Goal: Find specific page/section: Find specific page/section

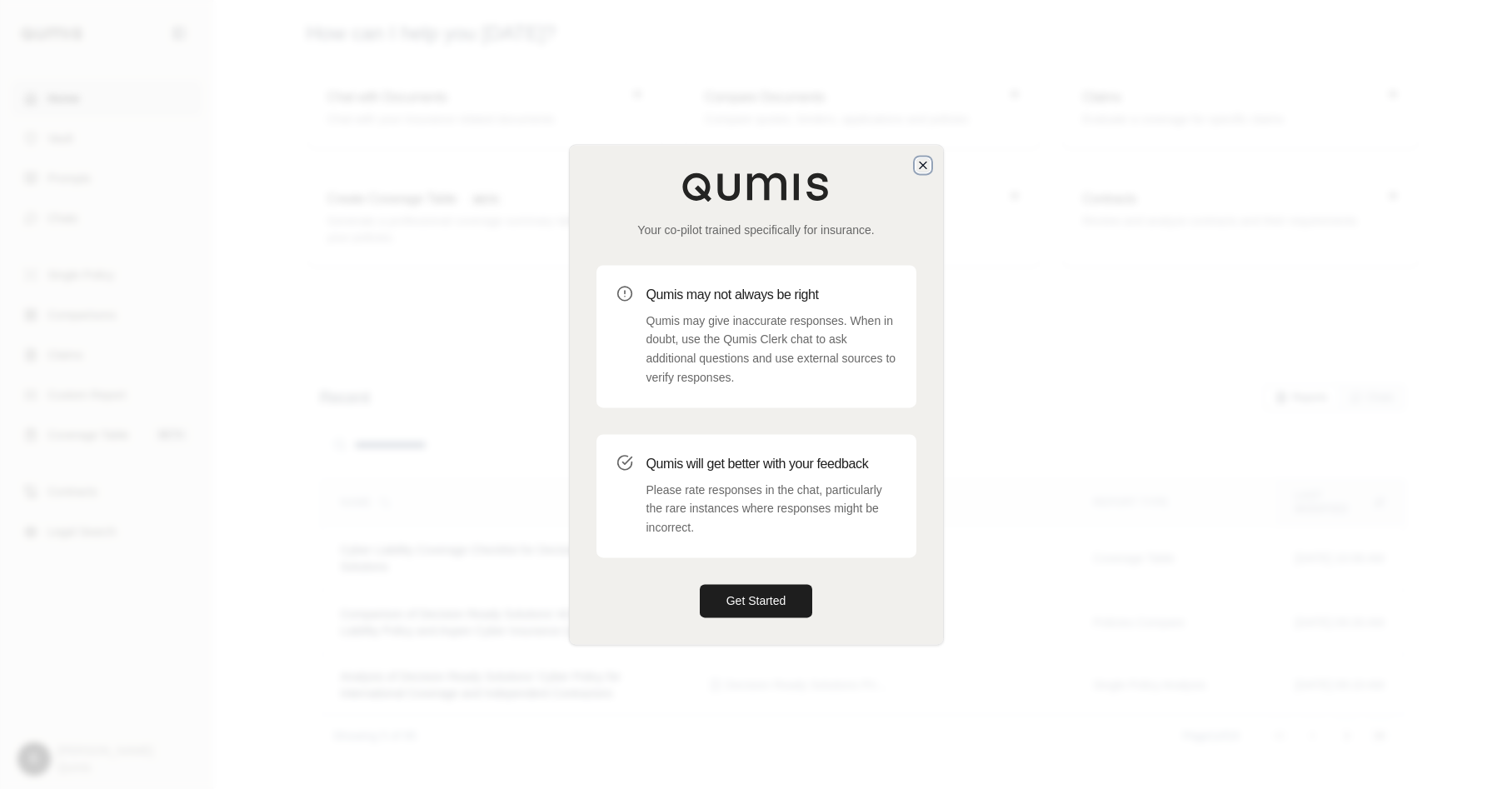
click at [919, 164] on icon "button" at bounding box center [922, 165] width 13 height 13
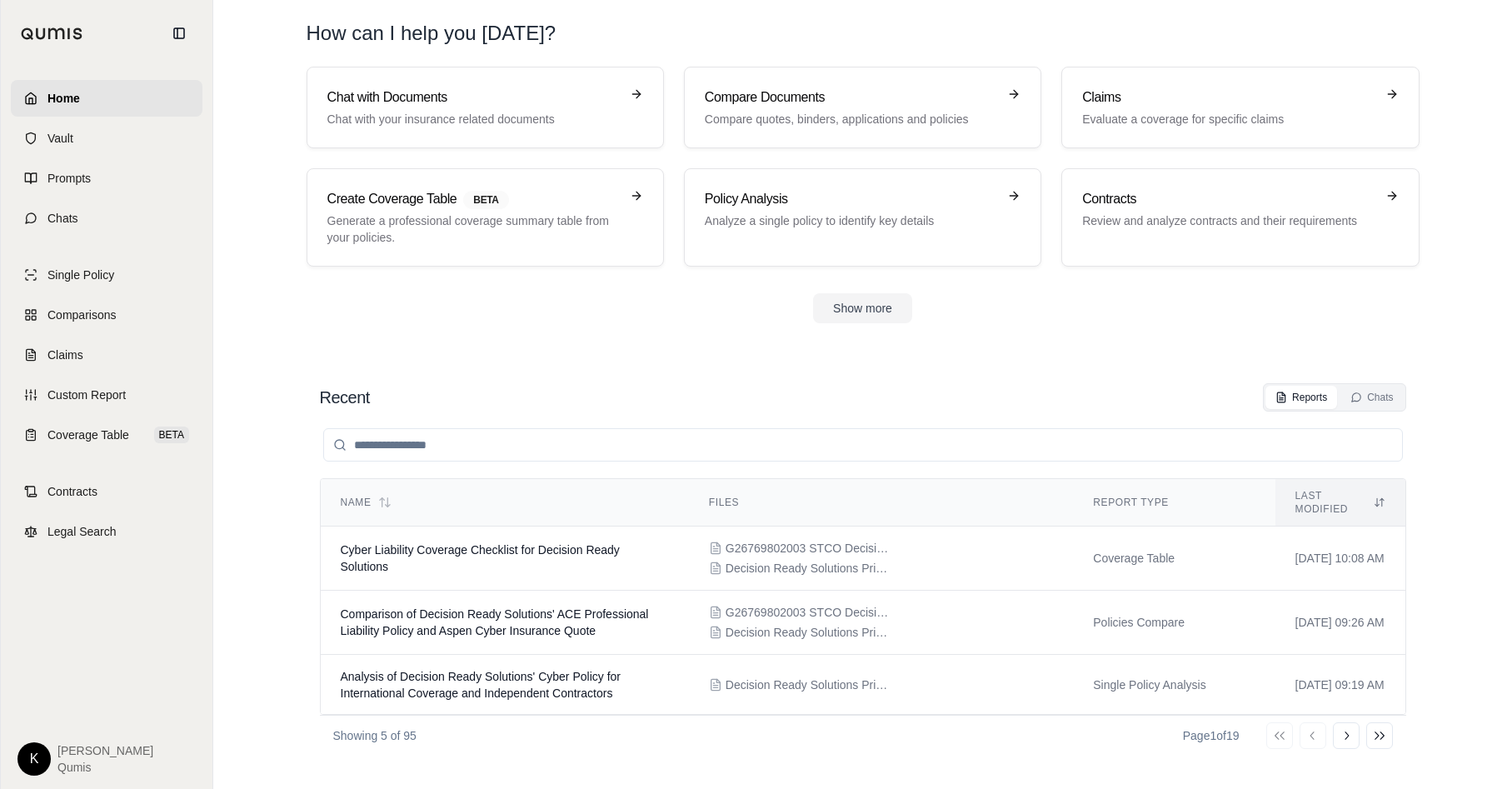
click at [29, 748] on html "Home Vault Prompts Chats Single Policy Comparisons Claims Custom Report Coverag…" at bounding box center [756, 394] width 1512 height 789
click at [94, 637] on link "Site Admin Portal" at bounding box center [73, 636] width 137 height 27
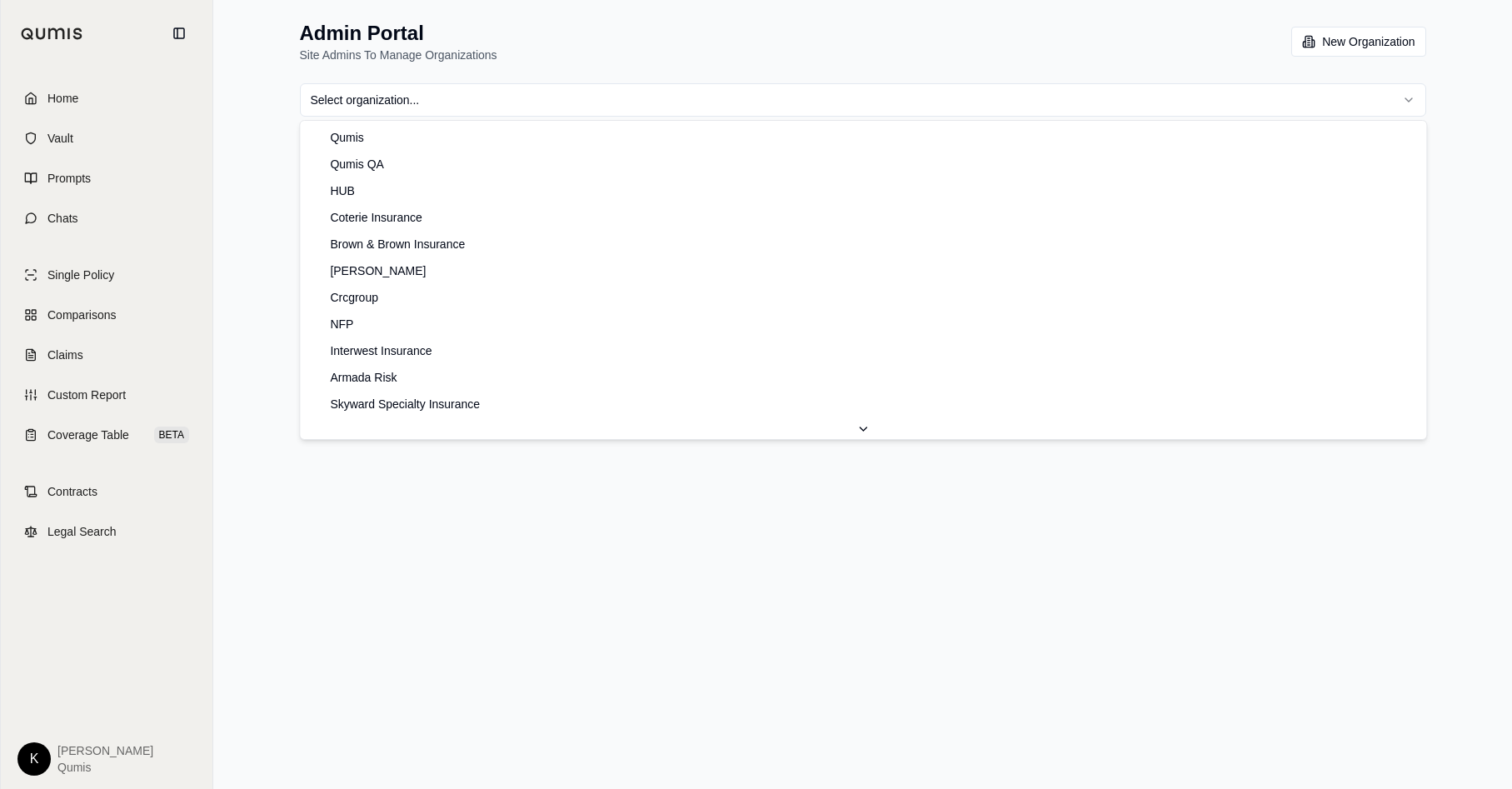
click at [861, 103] on html "Home Vault Prompts Chats Single Policy Comparisons Claims Custom Report Coverag…" at bounding box center [756, 394] width 1512 height 789
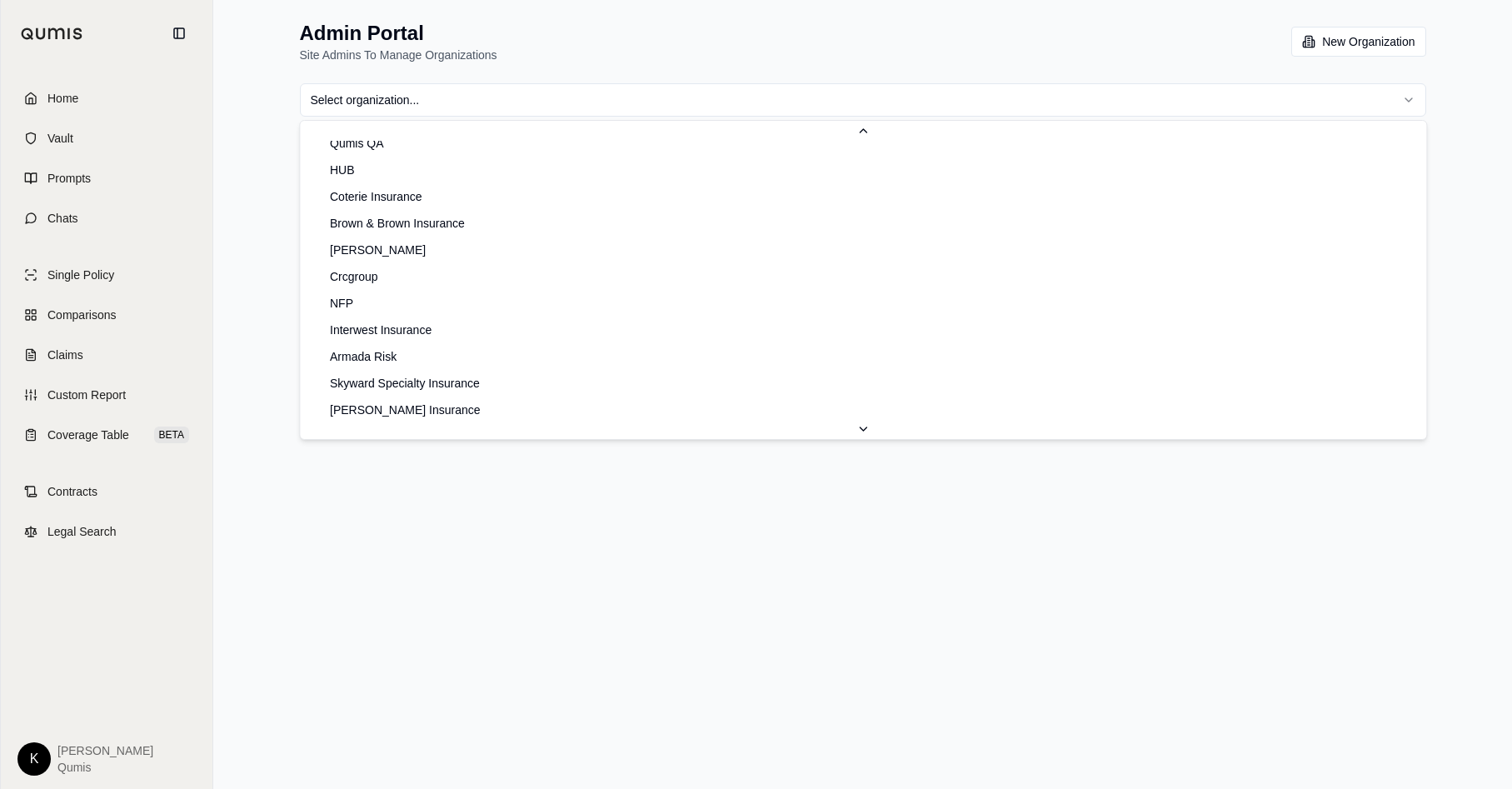
scroll to position [32, 0]
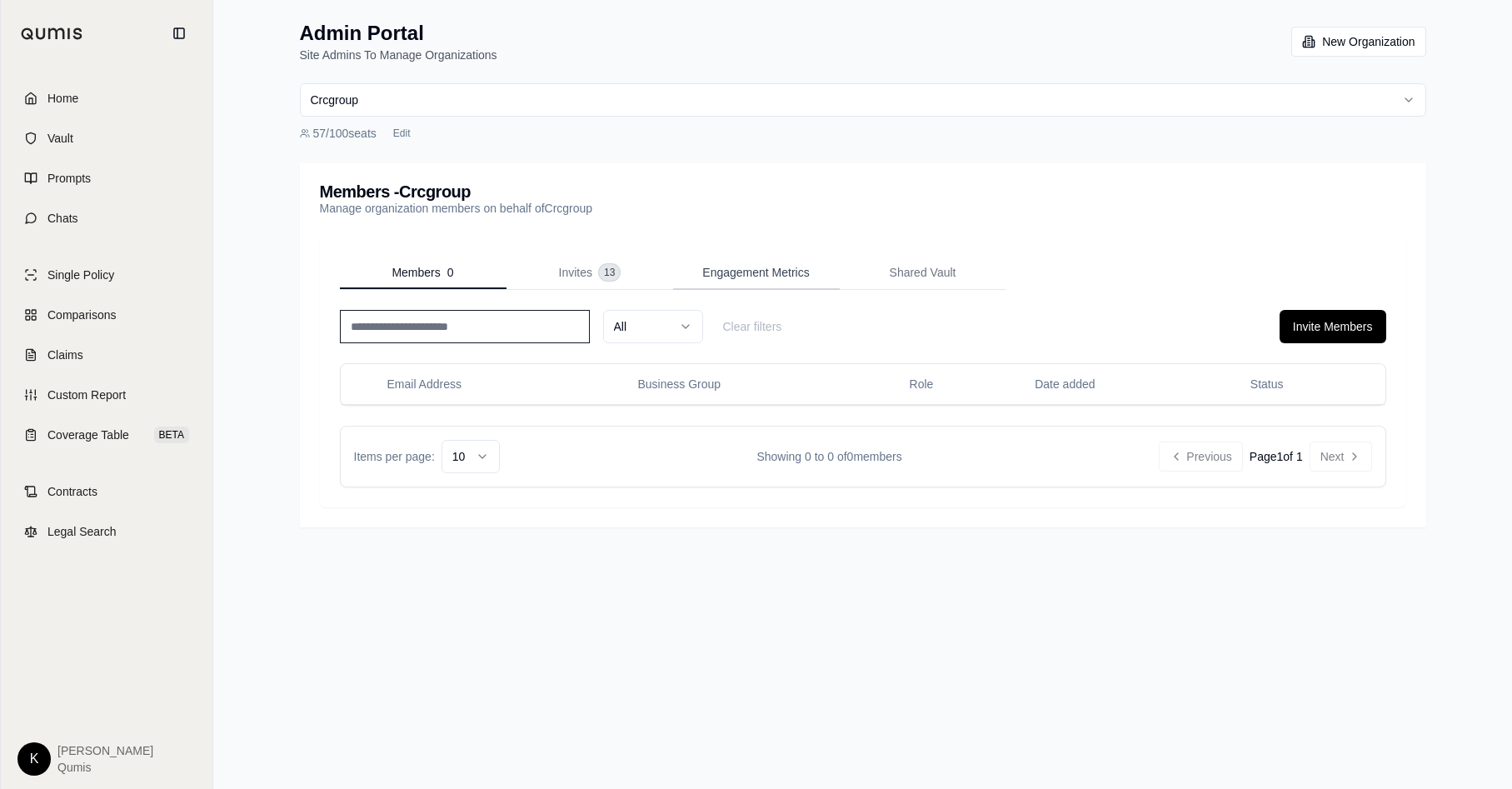
click at [772, 273] on span "Engagement Metrics" at bounding box center [756, 272] width 107 height 17
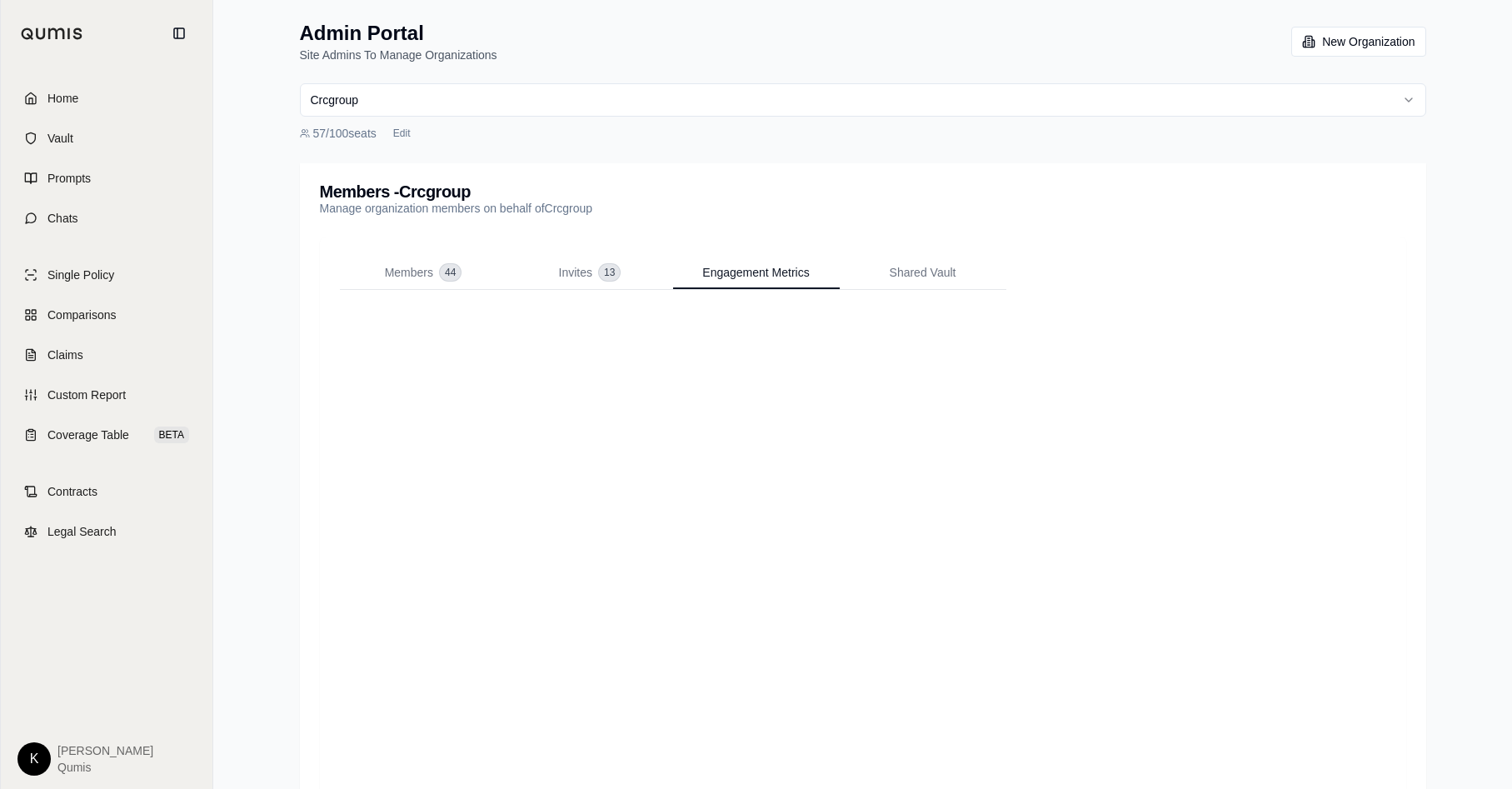
scroll to position [76, 0]
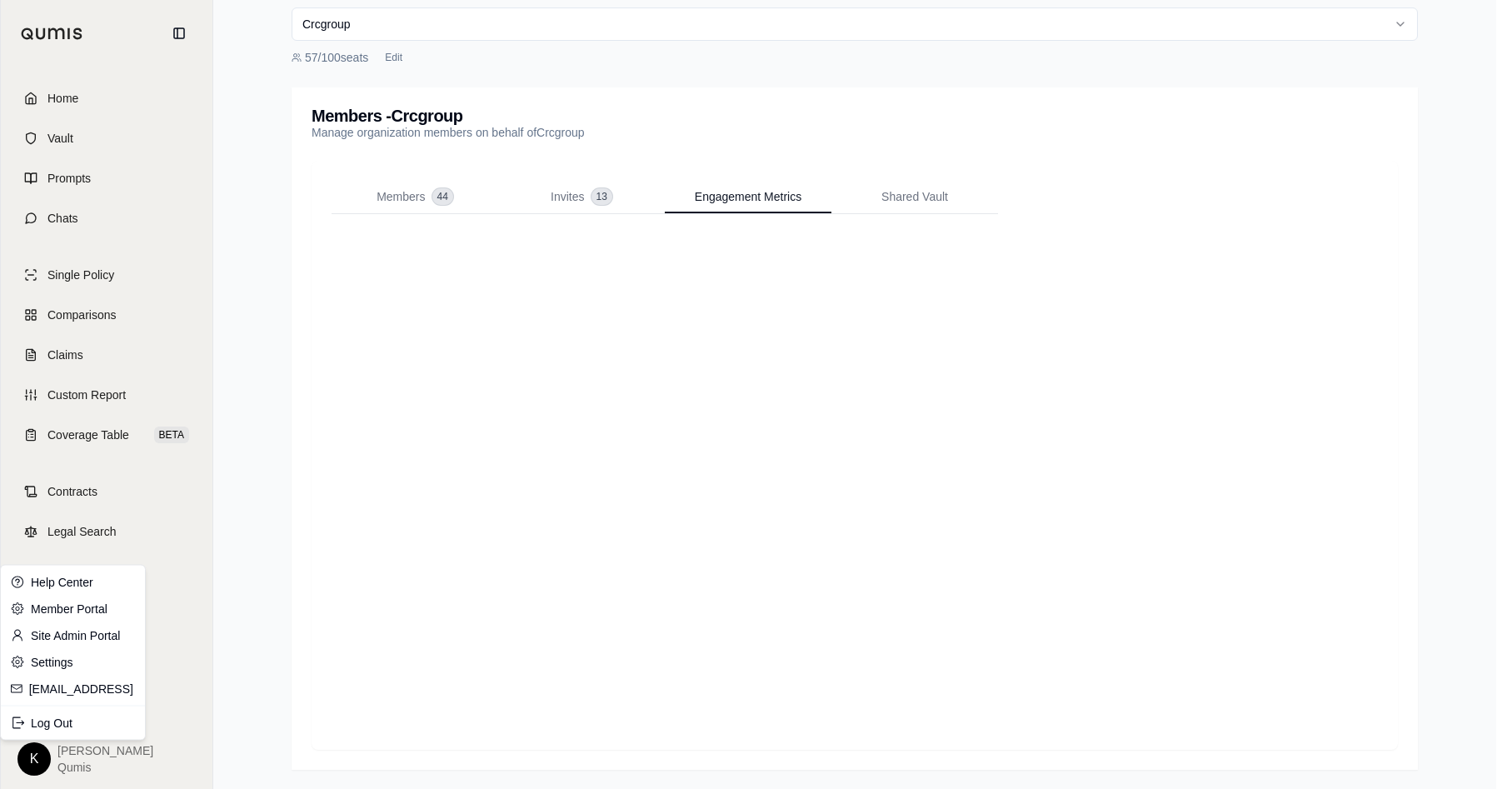
click at [37, 760] on html "Home Vault Prompts Chats Single Policy Comparisons Claims Custom Report Coverag…" at bounding box center [756, 357] width 1512 height 866
click at [103, 635] on link "Site Admin Portal" at bounding box center [73, 636] width 137 height 27
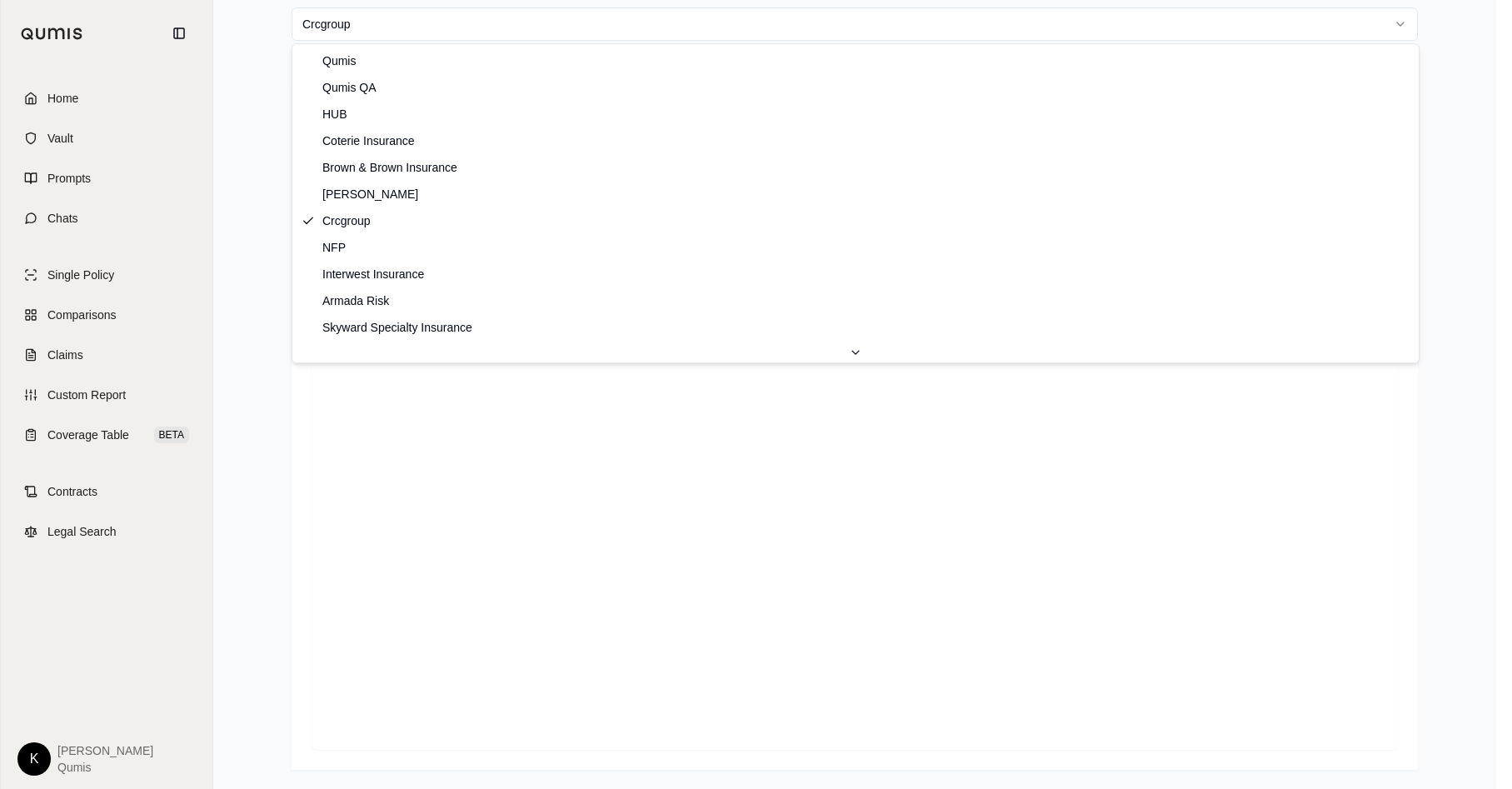
click at [673, 34] on html "Home Vault Prompts Chats Single Policy Comparisons Claims Custom Report Coverag…" at bounding box center [756, 357] width 1512 height 866
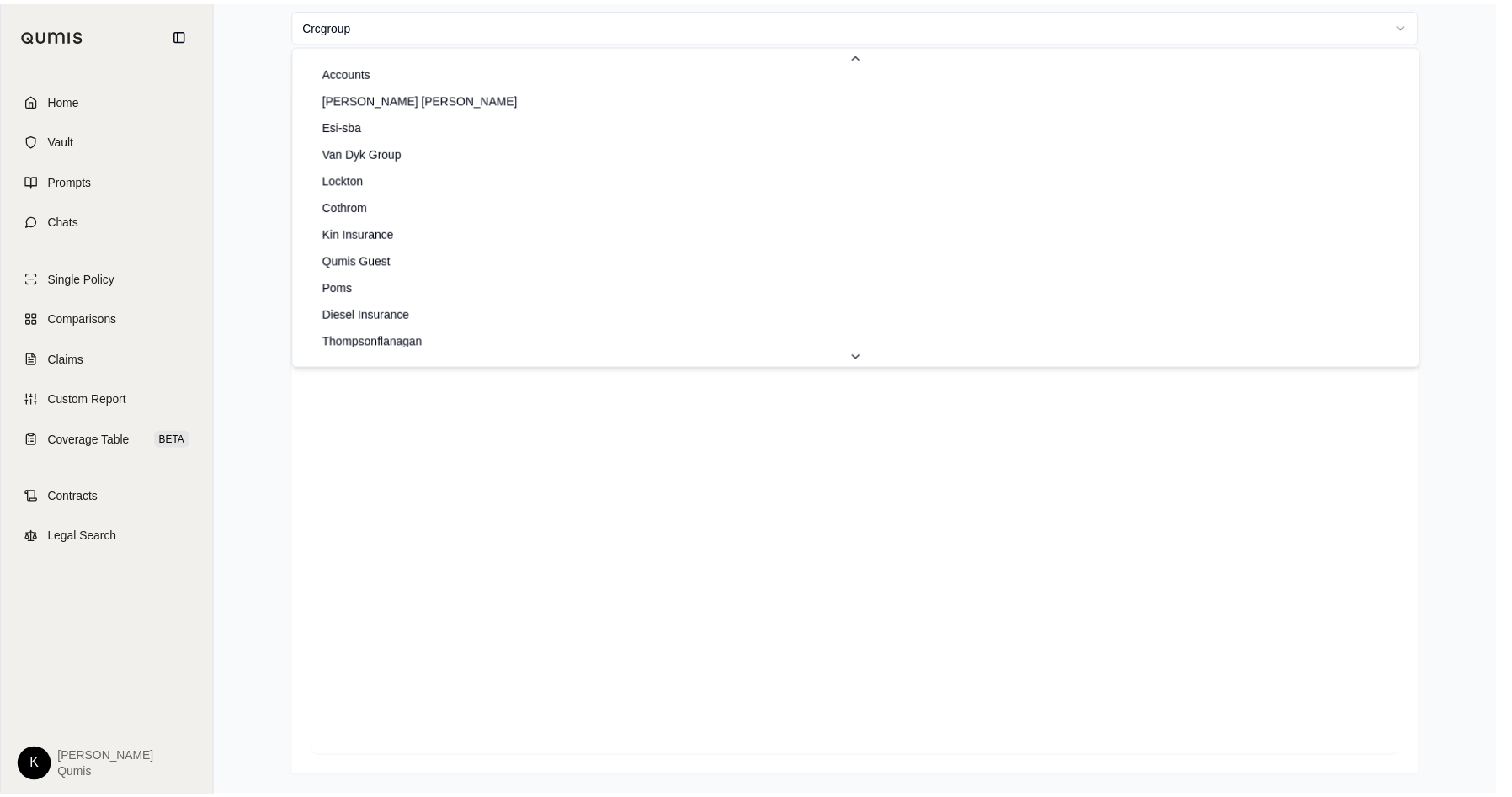
scroll to position [731, 0]
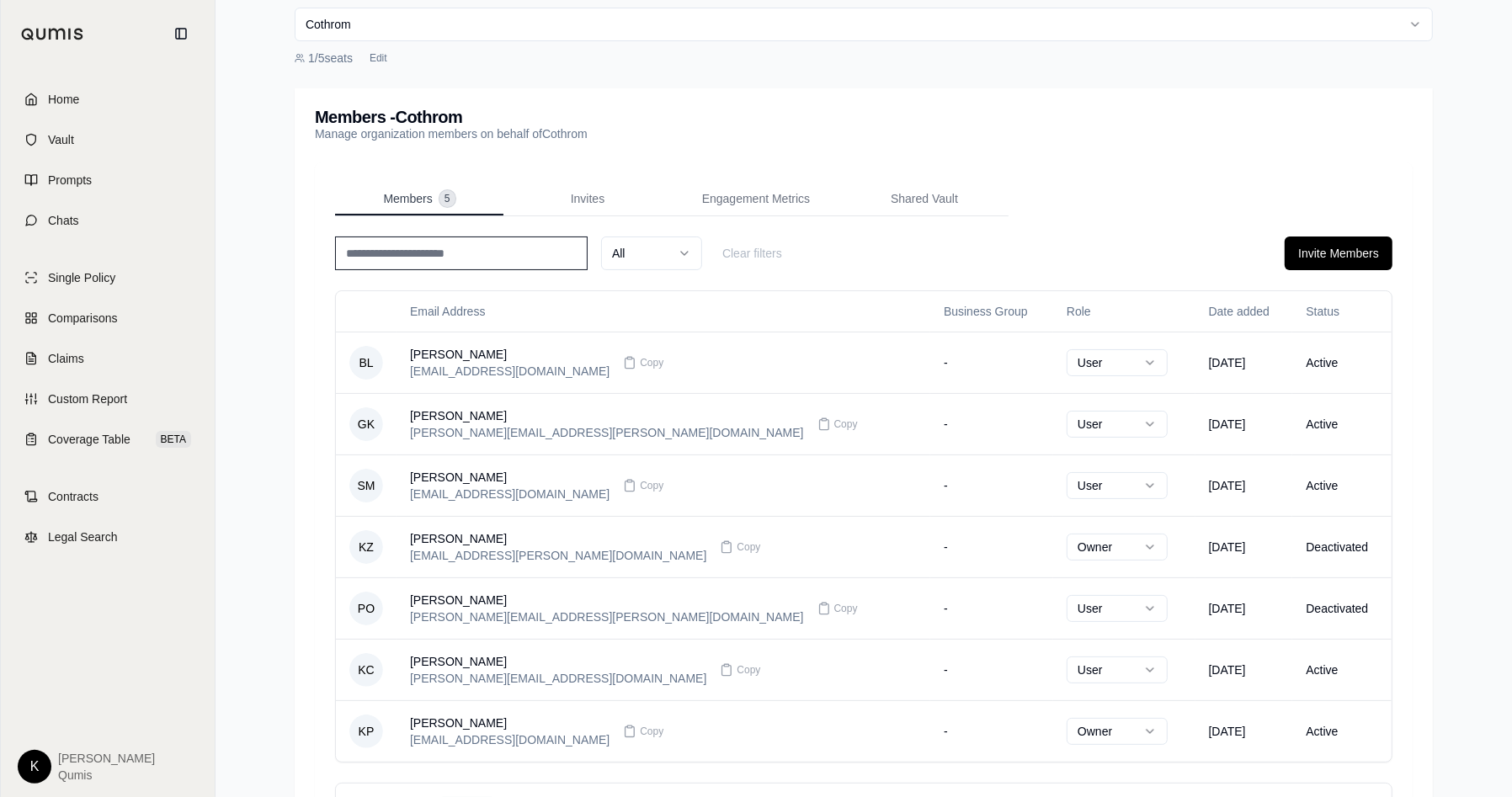
click at [405, 193] on span "Members" at bounding box center [407, 198] width 49 height 17
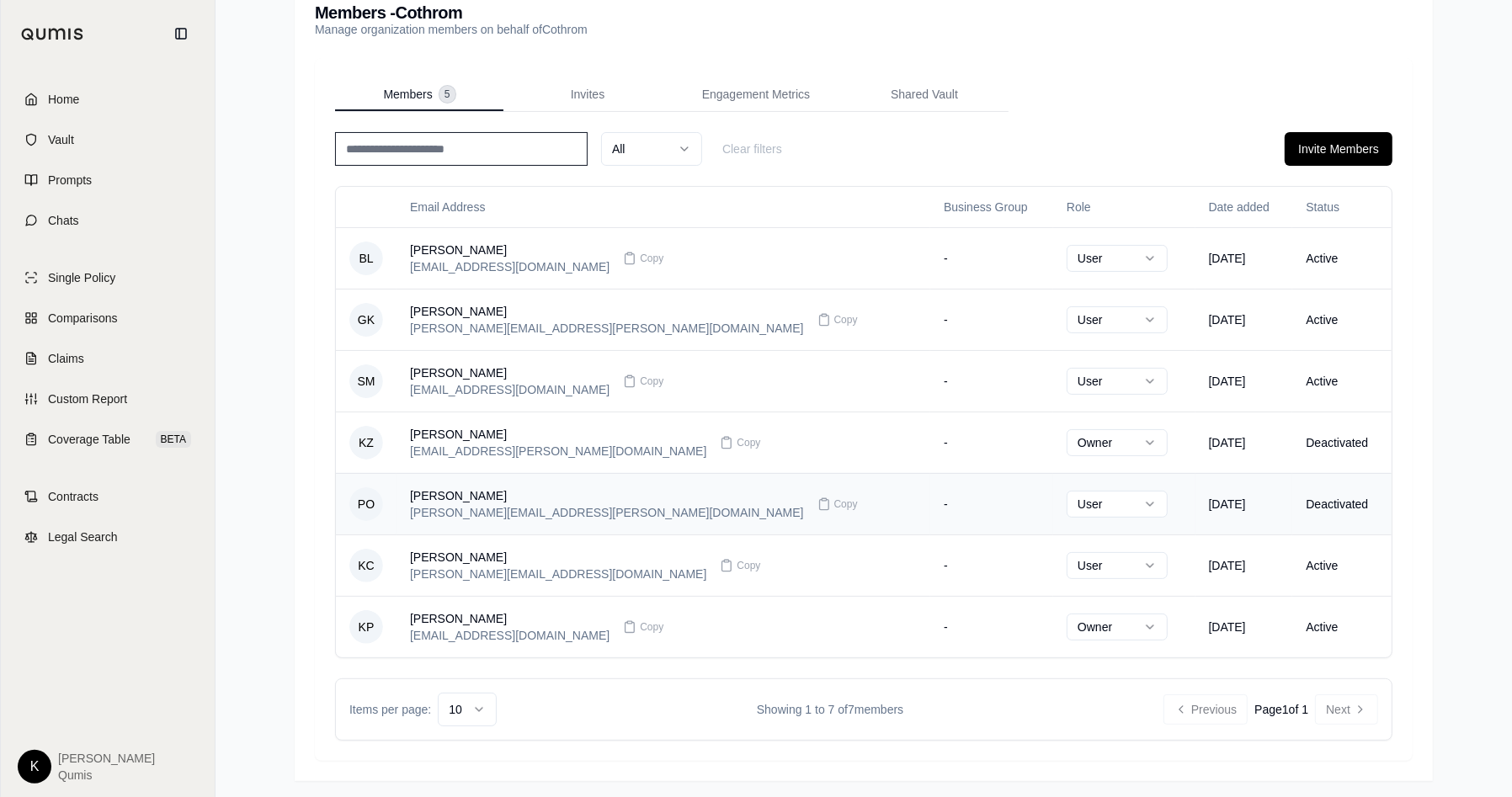
scroll to position [0, 0]
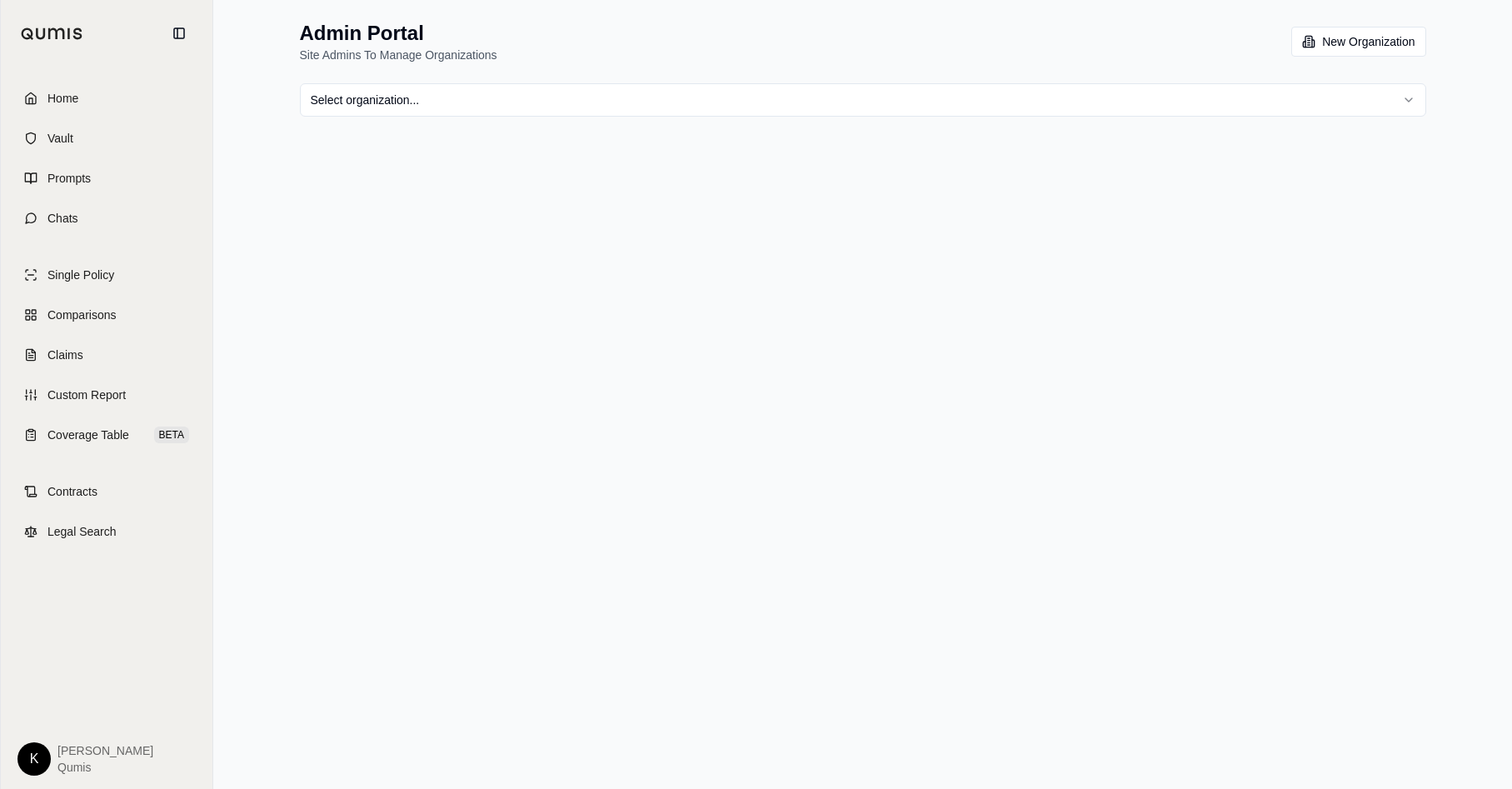
click at [830, 111] on html "Home Vault Prompts Chats Single Policy Comparisons Claims Custom Report Coverag…" at bounding box center [756, 394] width 1512 height 789
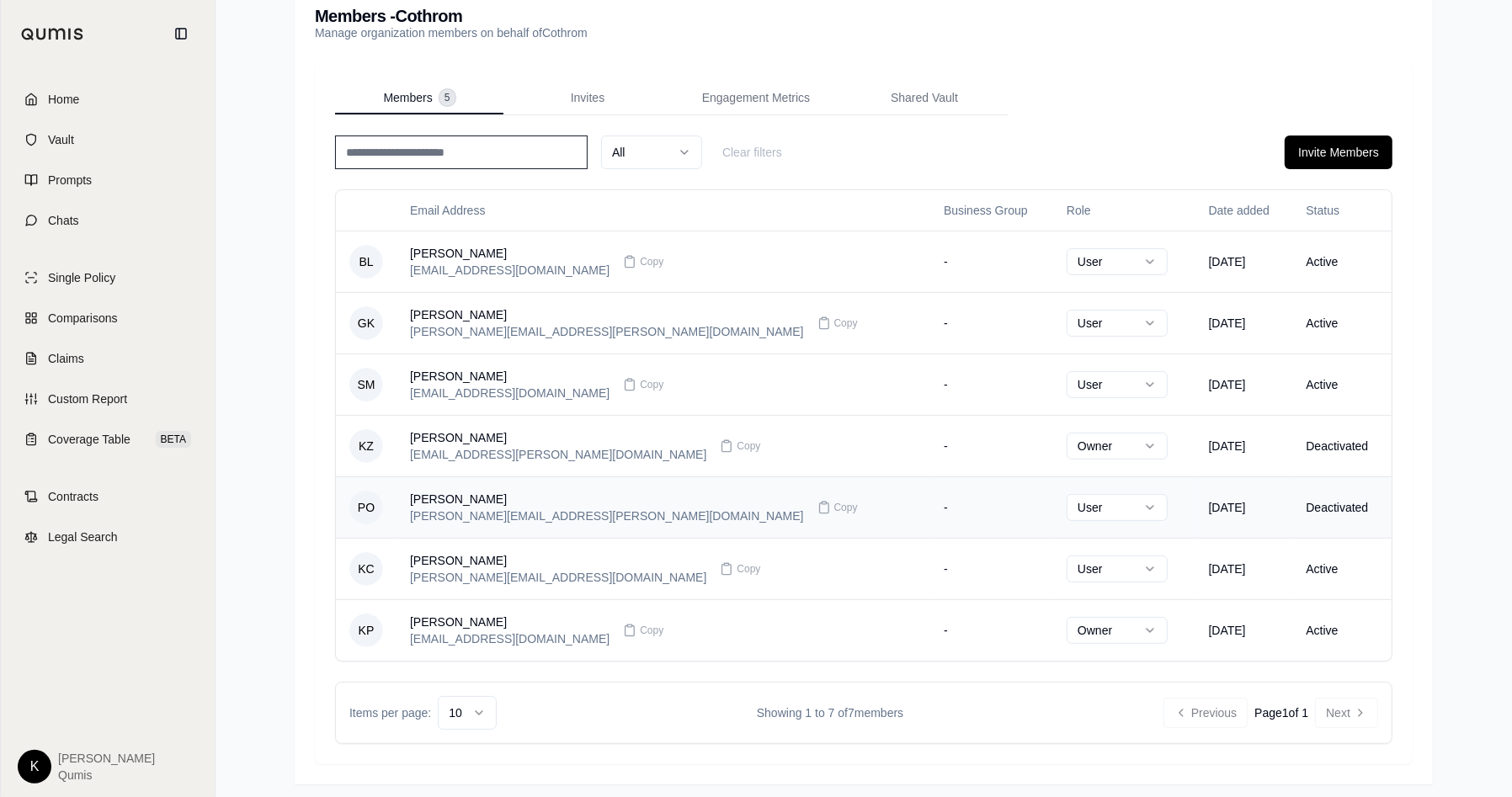
scroll to position [181, 0]
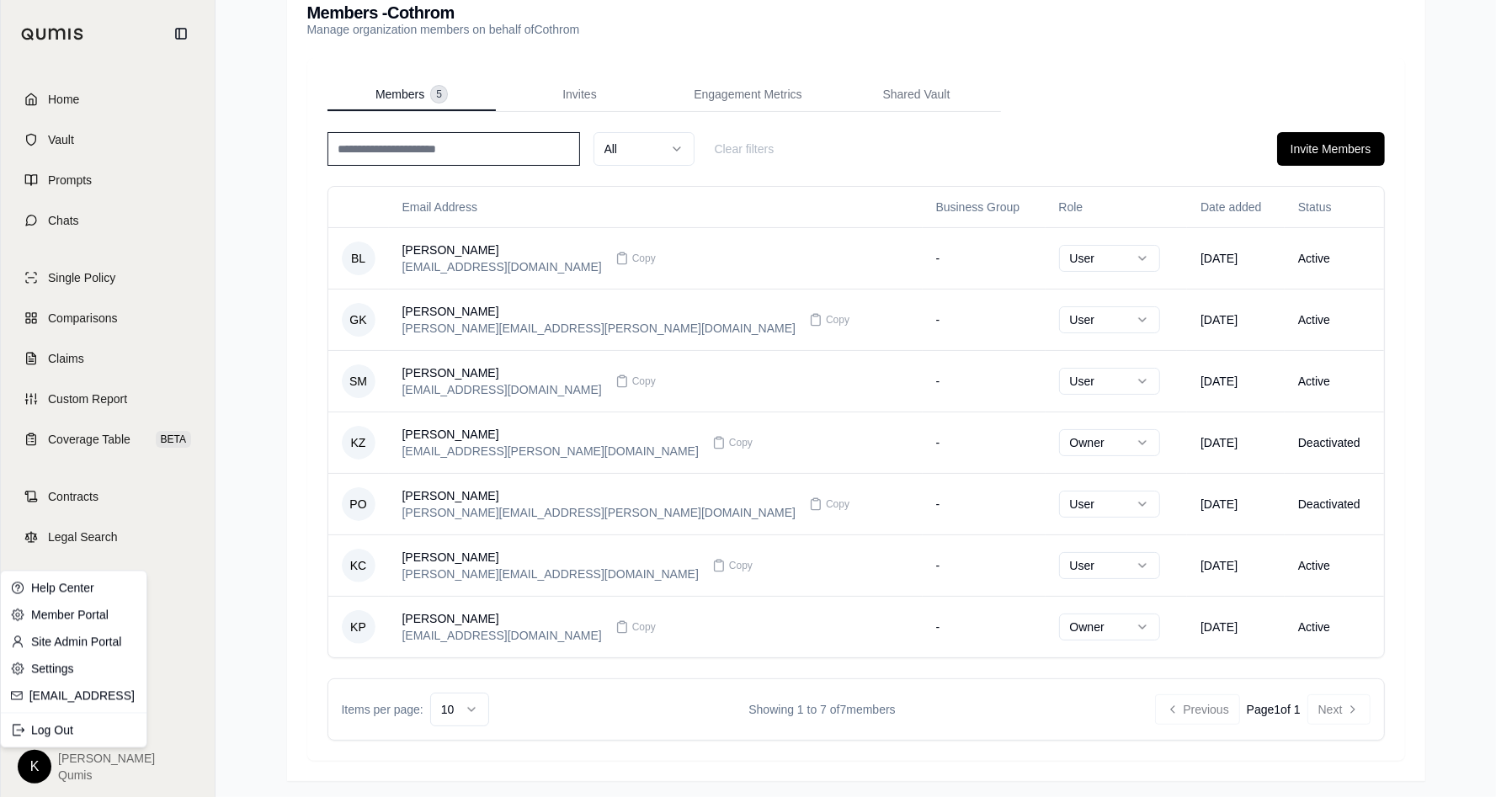
click at [23, 759] on html "Home Vault Prompts Chats Single Policy Comparisons Claims Custom Report Coverag…" at bounding box center [756, 310] width 1512 height 983
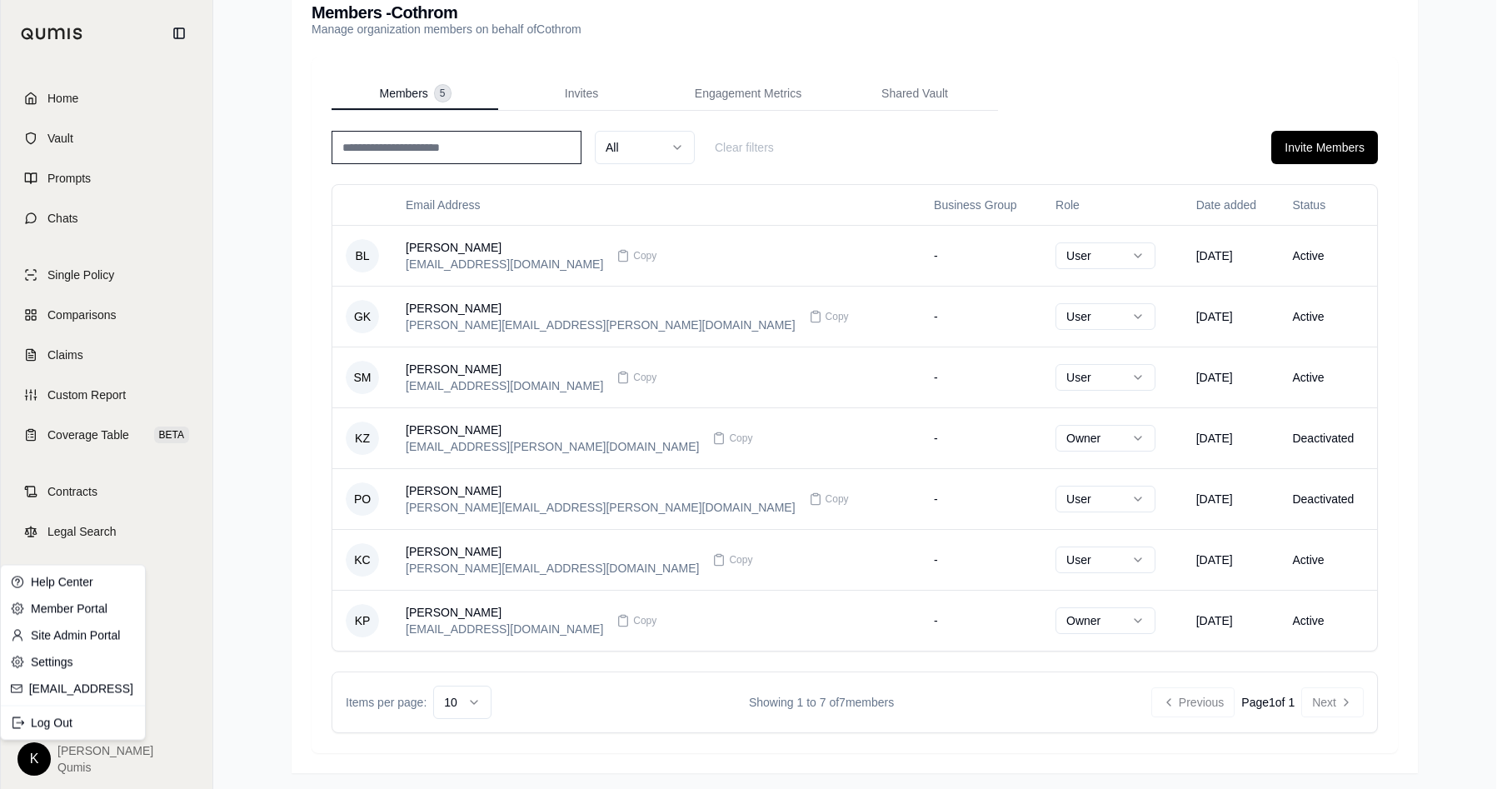
click at [219, 644] on html "Home Vault Prompts Chats Single Policy Comparisons Claims Custom Report Coverag…" at bounding box center [756, 307] width 1512 height 973
